Goal: Transaction & Acquisition: Subscribe to service/newsletter

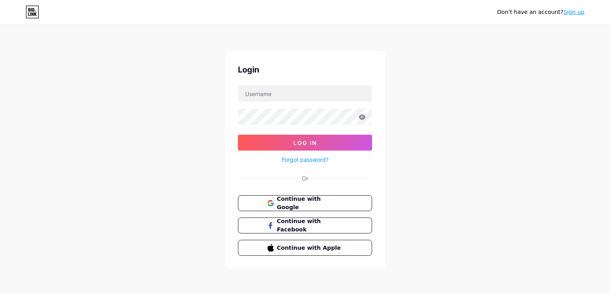
click at [575, 11] on link "Sign up" at bounding box center [573, 12] width 21 height 6
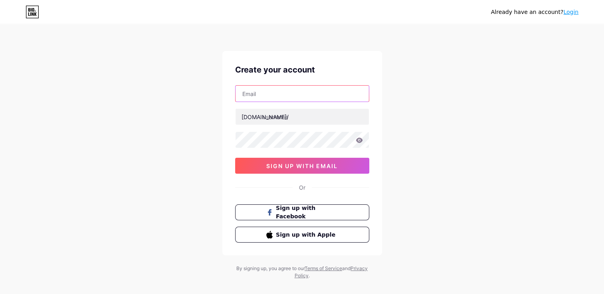
click at [311, 95] on input "text" at bounding box center [301, 94] width 133 height 16
click at [215, 116] on div "Already have an account? Login Create your account [DOMAIN_NAME]/ 0cAFcWeA5Kbez…" at bounding box center [302, 152] width 604 height 305
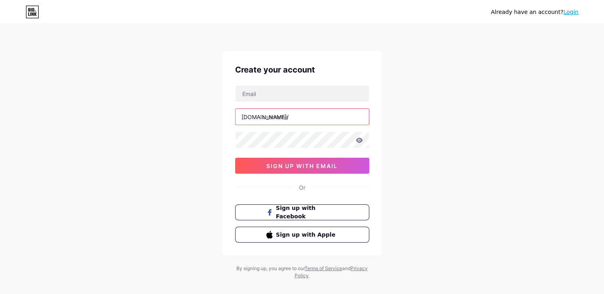
click at [272, 121] on input "text" at bounding box center [301, 117] width 133 height 16
type input "leinconstructora"
click at [265, 89] on input "text" at bounding box center [301, 94] width 133 height 16
drag, startPoint x: 265, startPoint y: 89, endPoint x: 250, endPoint y: 89, distance: 15.2
click at [250, 88] on input "text" at bounding box center [301, 94] width 133 height 16
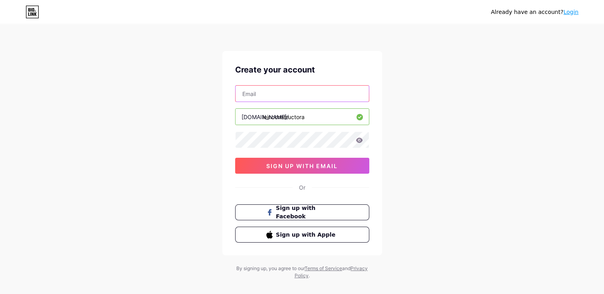
paste input "[EMAIL_ADDRESS][DOMAIN_NAME]"
type input "[EMAIL_ADDRESS][DOMAIN_NAME]"
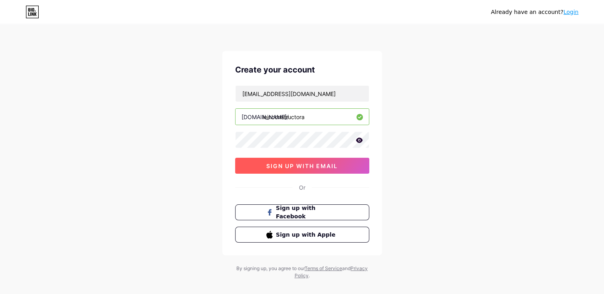
click at [300, 164] on span "sign up with email" at bounding box center [301, 166] width 71 height 7
